Goal: Transaction & Acquisition: Purchase product/service

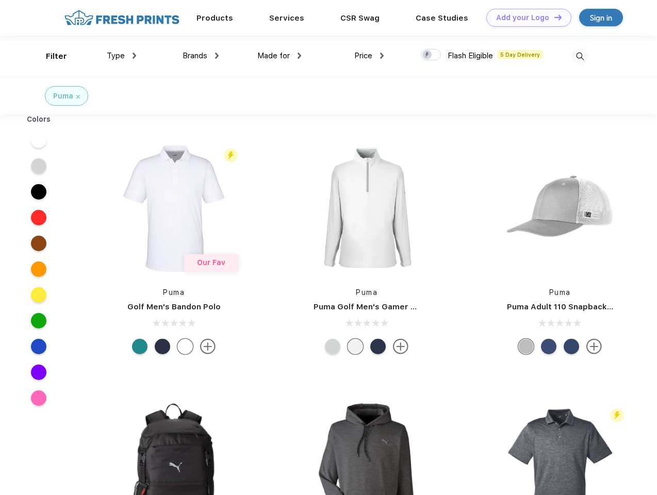
click at [525, 18] on link "Add your Logo Design Tool" at bounding box center [528, 18] width 85 height 18
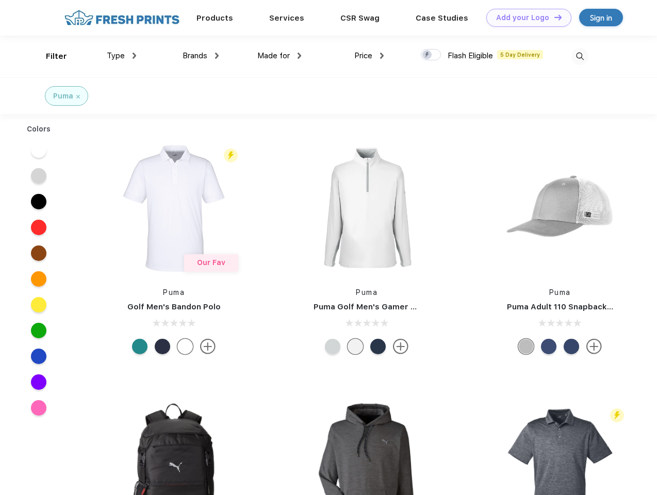
click at [0, 0] on div "Design Tool" at bounding box center [0, 0] width 0 height 0
click at [553, 17] on link "Add your Logo Design Tool" at bounding box center [528, 18] width 85 height 18
click at [50, 56] on div "Filter" at bounding box center [56, 57] width 21 height 12
click at [122, 56] on span "Type" at bounding box center [116, 55] width 18 height 9
click at [201, 56] on span "Brands" at bounding box center [195, 55] width 25 height 9
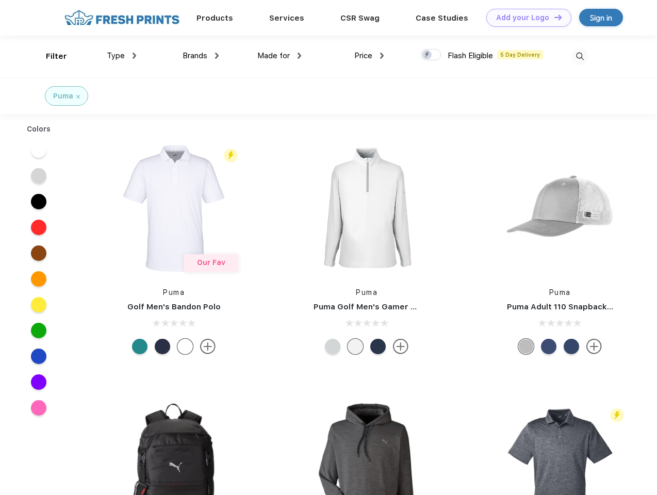
click at [280, 56] on span "Made for" at bounding box center [273, 55] width 32 height 9
click at [369, 56] on span "Price" at bounding box center [363, 55] width 18 height 9
click at [431, 55] on div at bounding box center [431, 54] width 20 height 11
click at [428, 55] on input "checkbox" at bounding box center [424, 51] width 7 height 7
click at [580, 56] on img at bounding box center [579, 56] width 17 height 17
